Goal: Information Seeking & Learning: Understand process/instructions

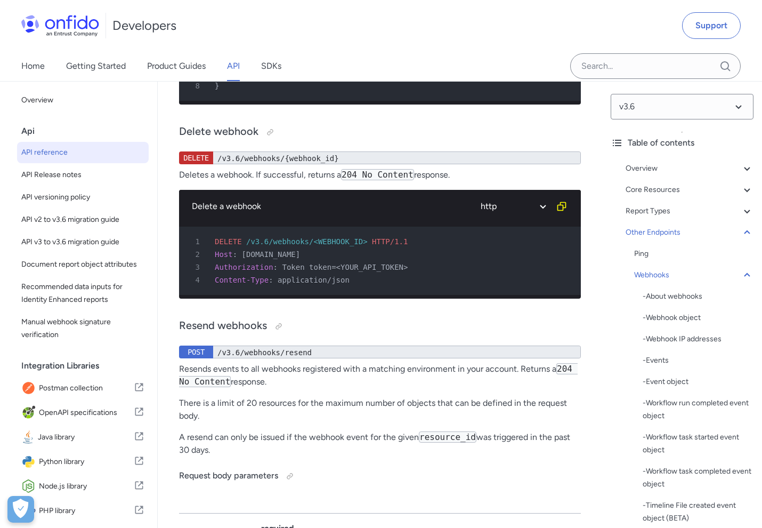
click at [131, 1] on div "Developers Support" at bounding box center [381, 25] width 762 height 51
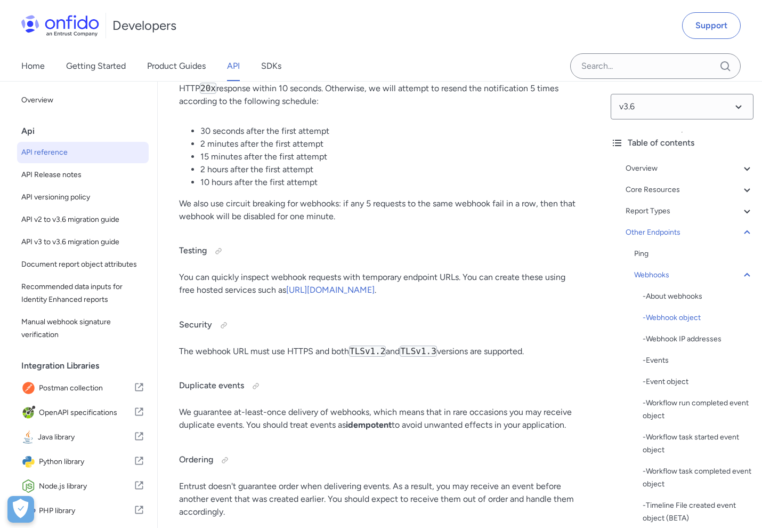
scroll to position [100376, 0]
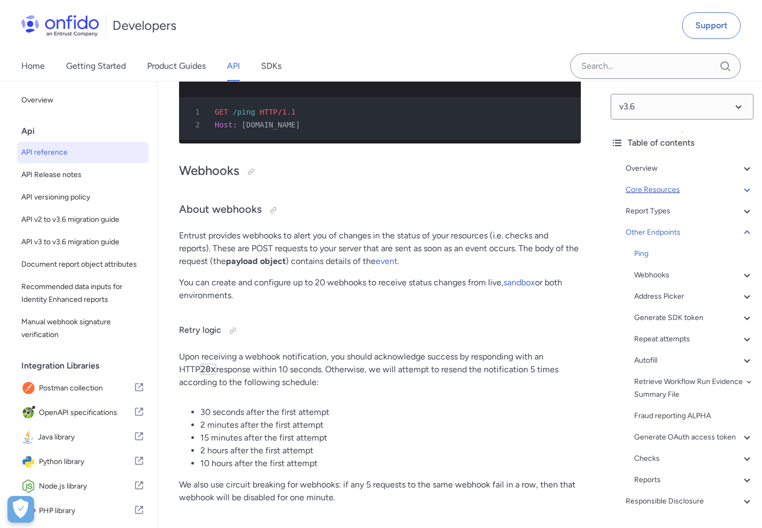
click at [661, 166] on div "Core Resources" at bounding box center [690, 189] width 128 height 13
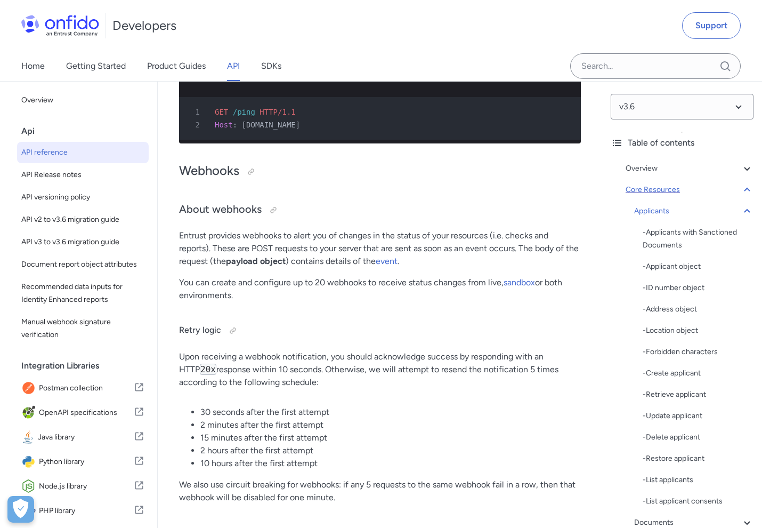
scroll to position [12765, 0]
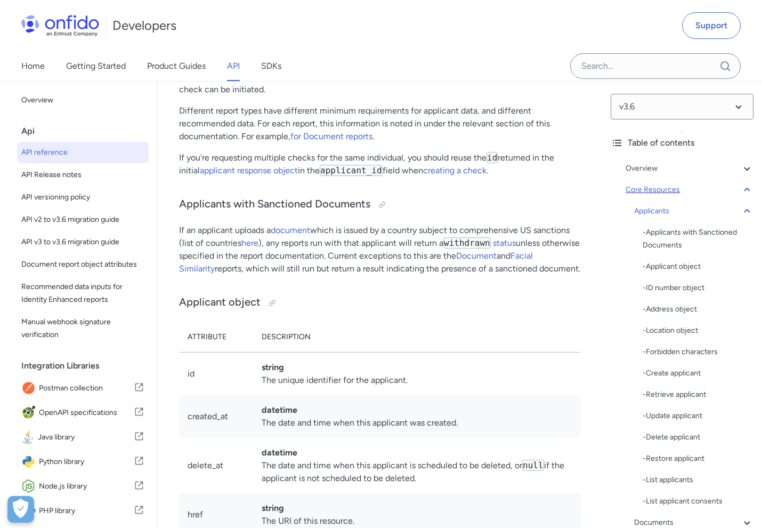
click at [661, 166] on div "Core Resources" at bounding box center [690, 189] width 128 height 13
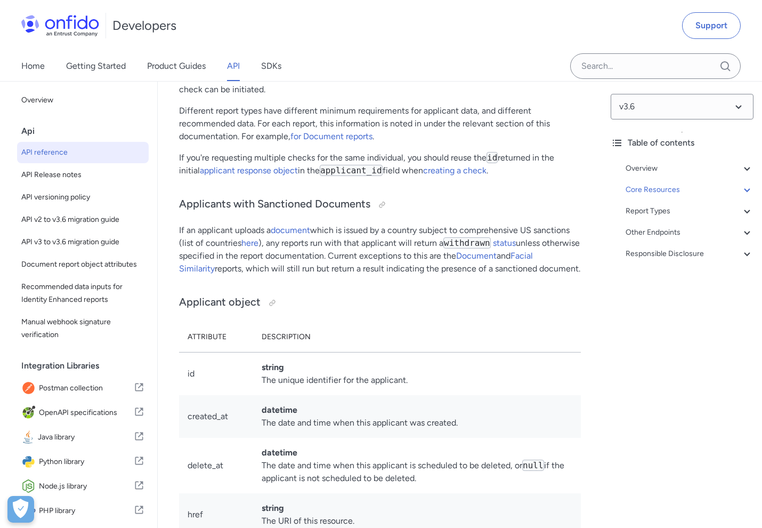
click at [96, 141] on div "Api" at bounding box center [87, 130] width 132 height 21
click at [46, 145] on link "API reference" at bounding box center [83, 152] width 132 height 21
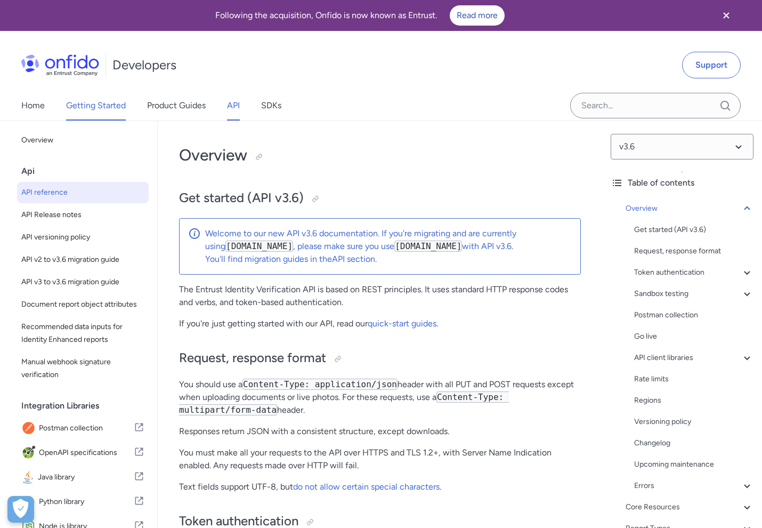
click at [122, 115] on link "Getting Started" at bounding box center [96, 106] width 60 height 30
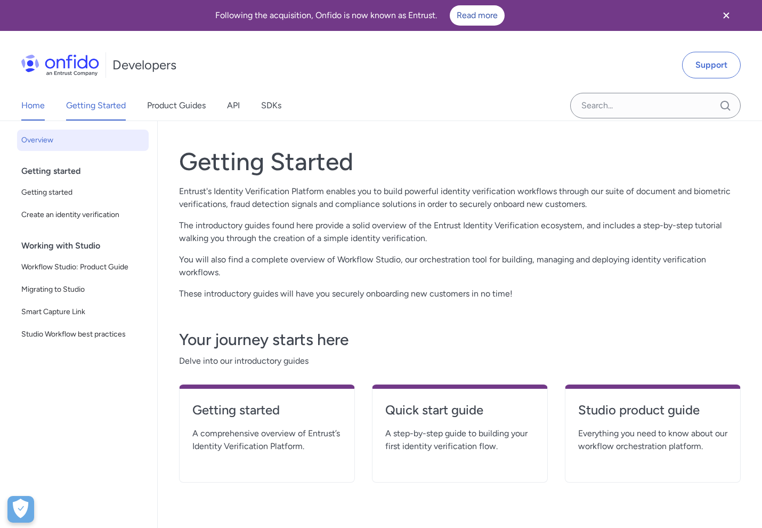
click at [39, 109] on link "Home" at bounding box center [32, 106] width 23 height 30
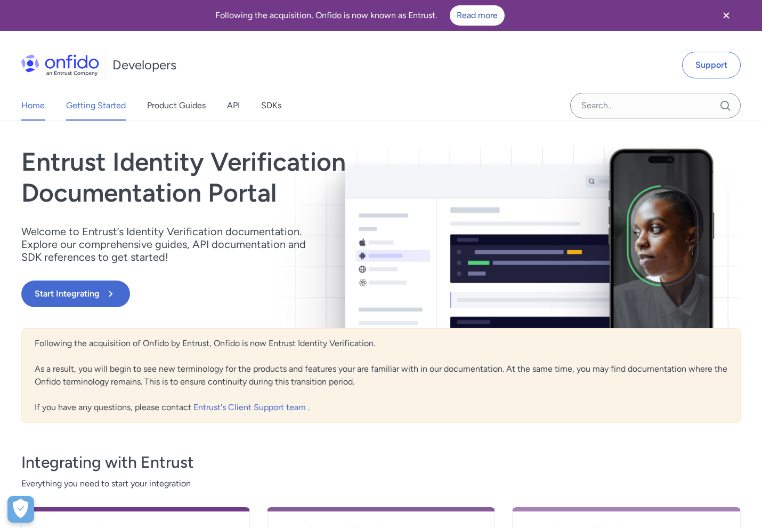
click at [86, 106] on link "Getting Started" at bounding box center [96, 106] width 60 height 30
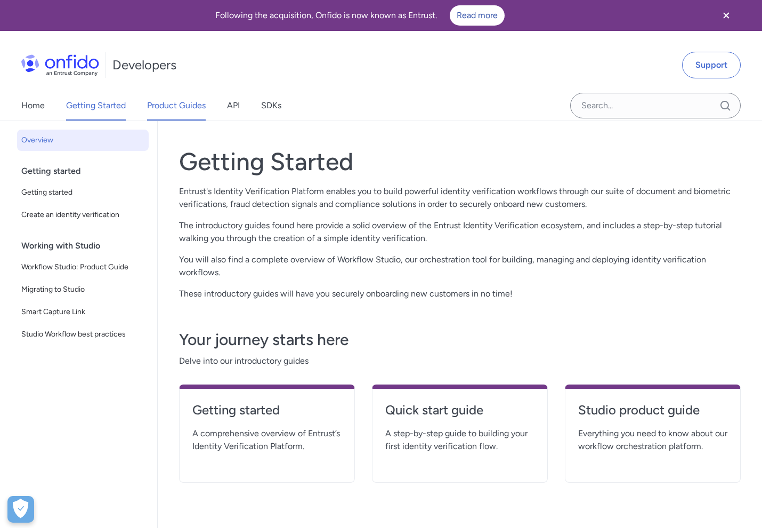
click at [171, 102] on link "Product Guides" at bounding box center [176, 106] width 59 height 30
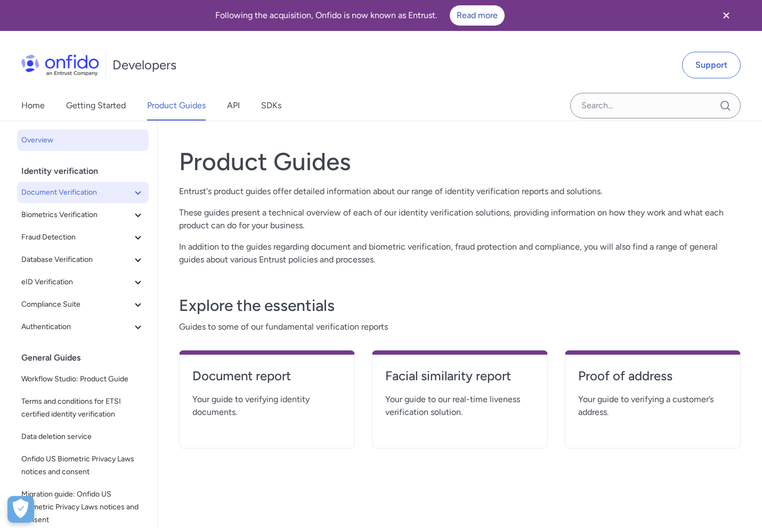
click at [110, 166] on span "Document Verification" at bounding box center [76, 192] width 110 height 13
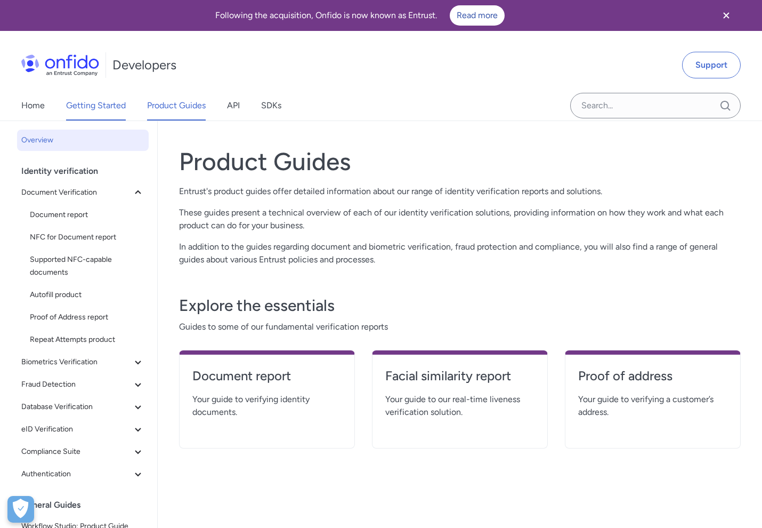
click at [92, 101] on link "Getting Started" at bounding box center [96, 106] width 60 height 30
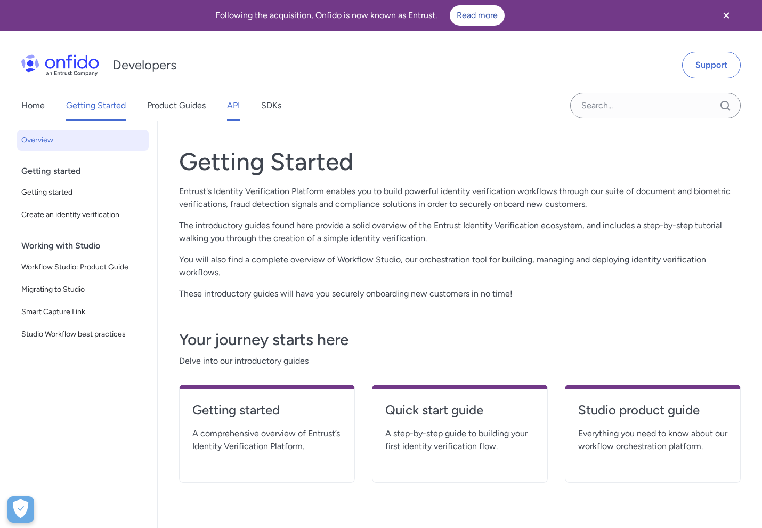
click at [232, 106] on link "API" at bounding box center [233, 106] width 13 height 30
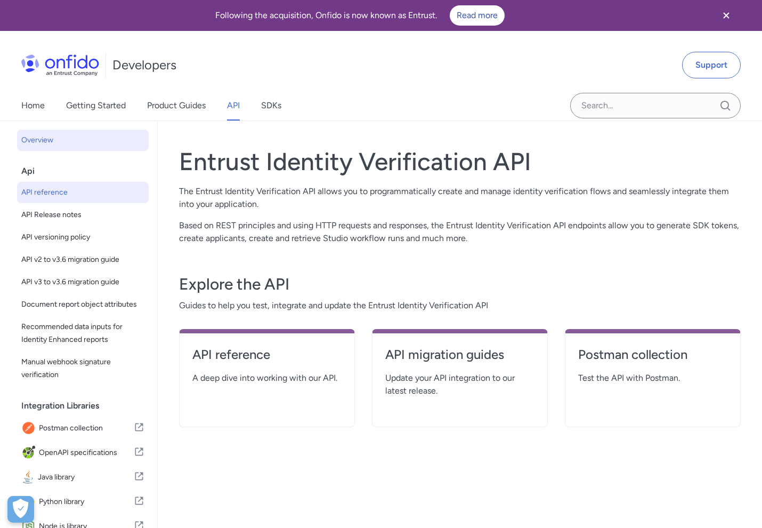
click at [109, 166] on span "API reference" at bounding box center [82, 192] width 123 height 13
select select "http"
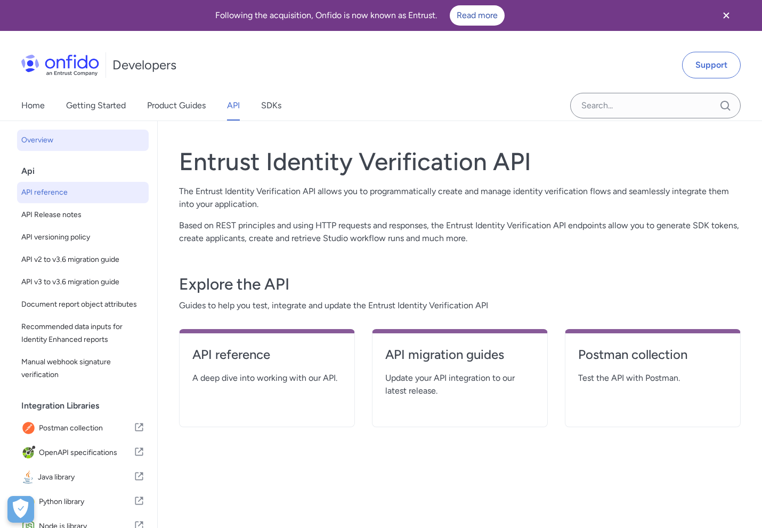
select select "http"
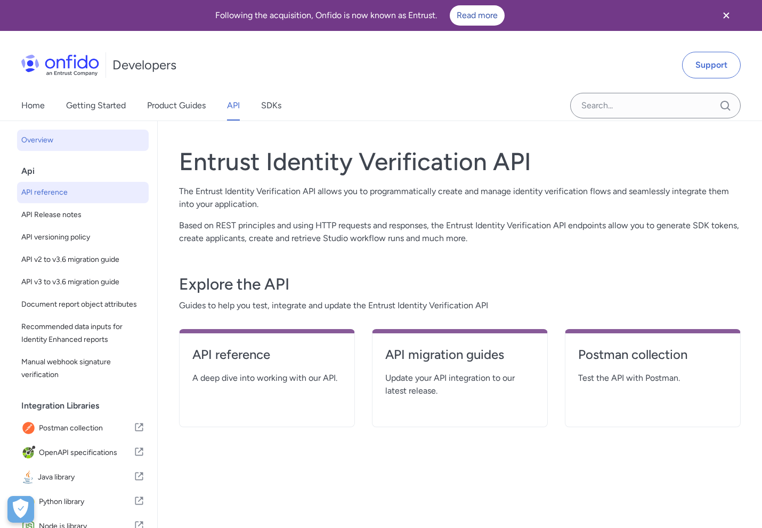
select select "http"
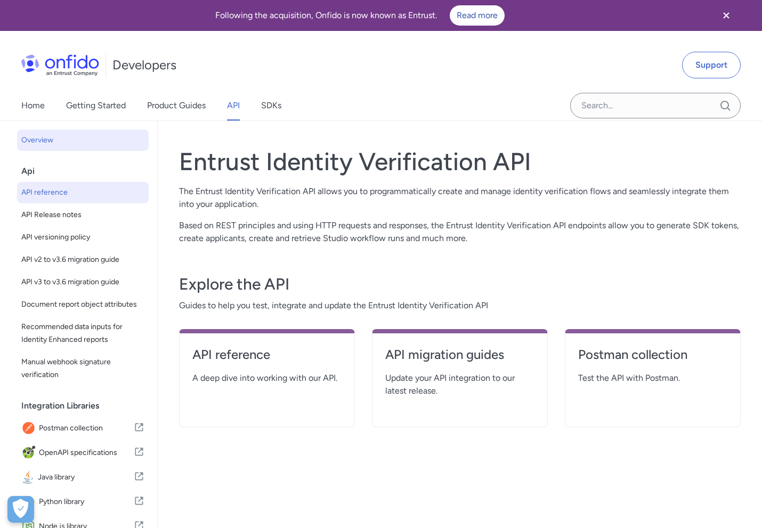
select select "http"
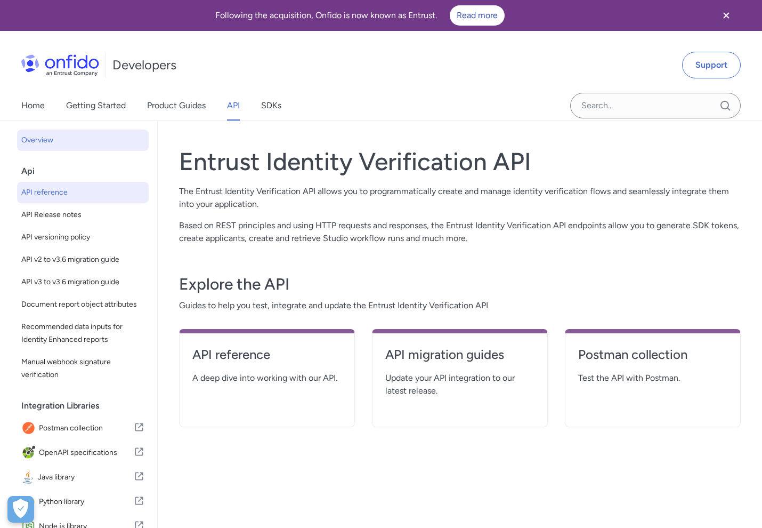
select select "http"
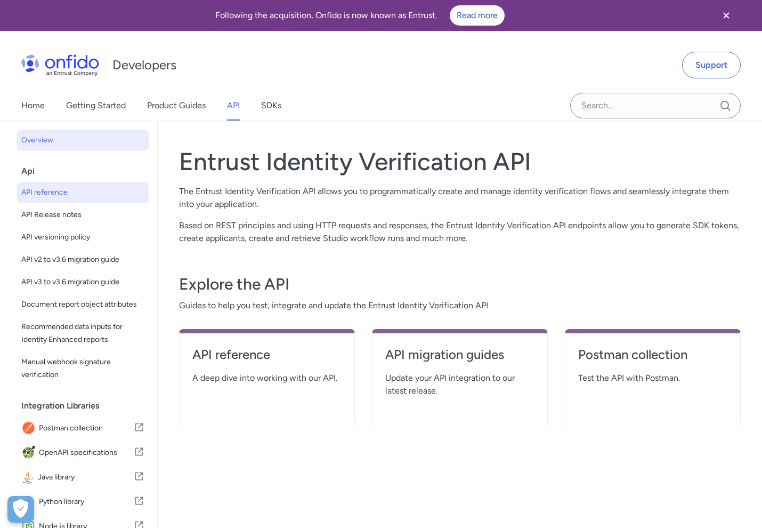
select select "http"
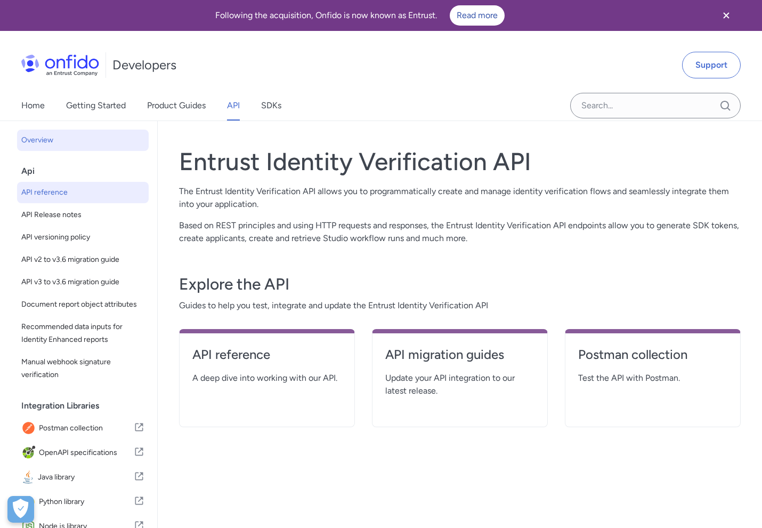
select select "http"
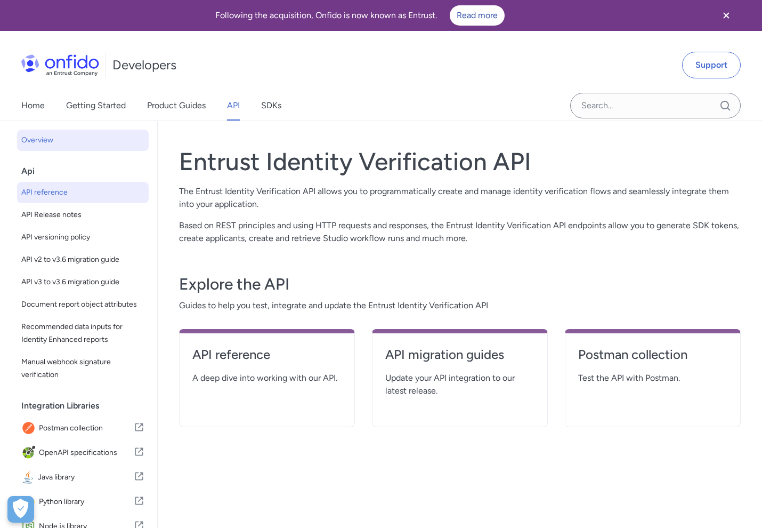
select select "http"
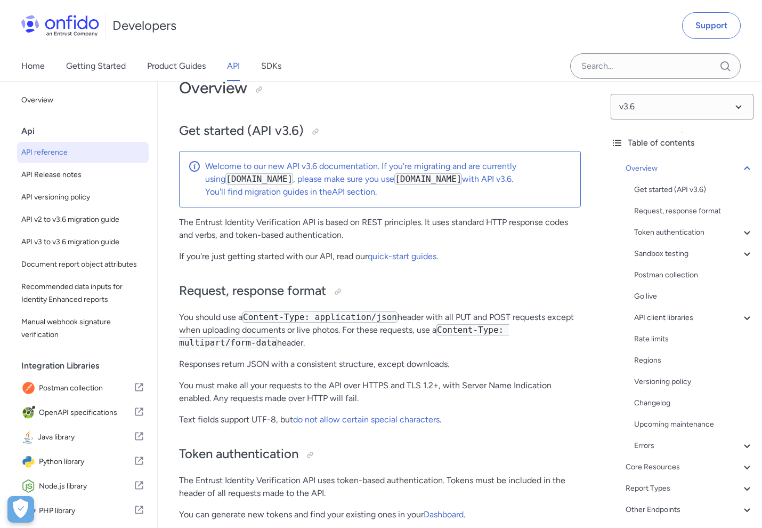
scroll to position [68, 0]
click at [419, 166] on link "quick-start guides" at bounding box center [402, 255] width 69 height 10
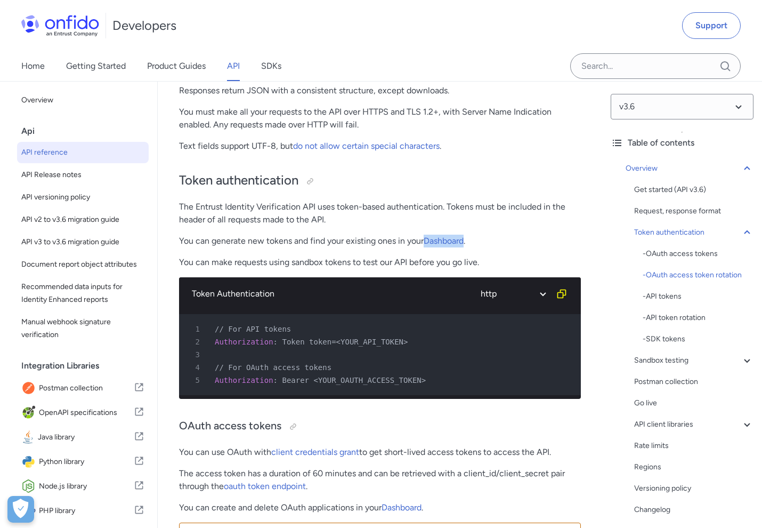
scroll to position [298, 0]
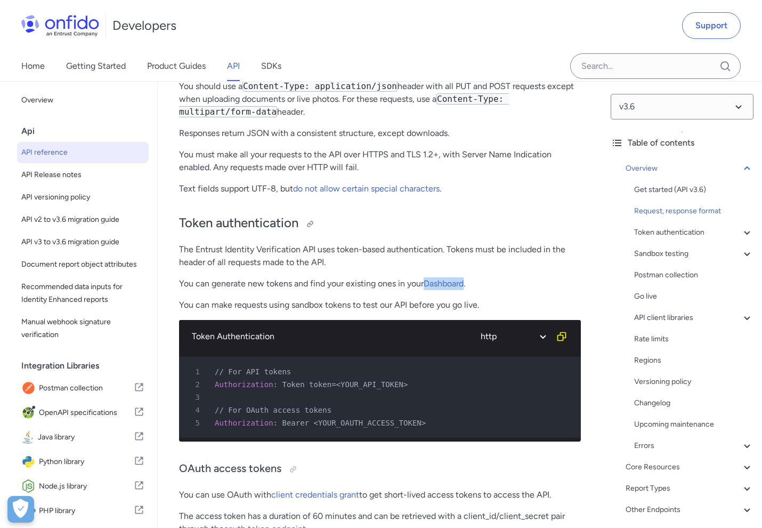
click at [269, 227] on h2 "Token authentication" at bounding box center [380, 223] width 402 height 18
copy h2 "authentication"
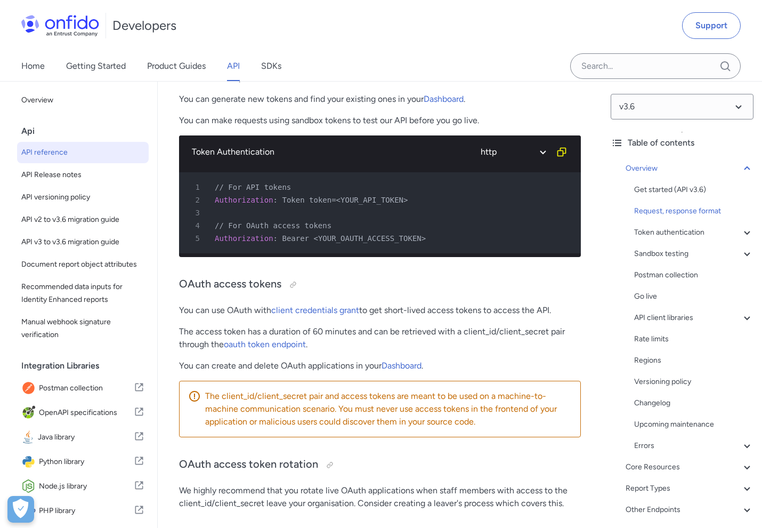
scroll to position [530, 0]
